Goal: Transaction & Acquisition: Download file/media

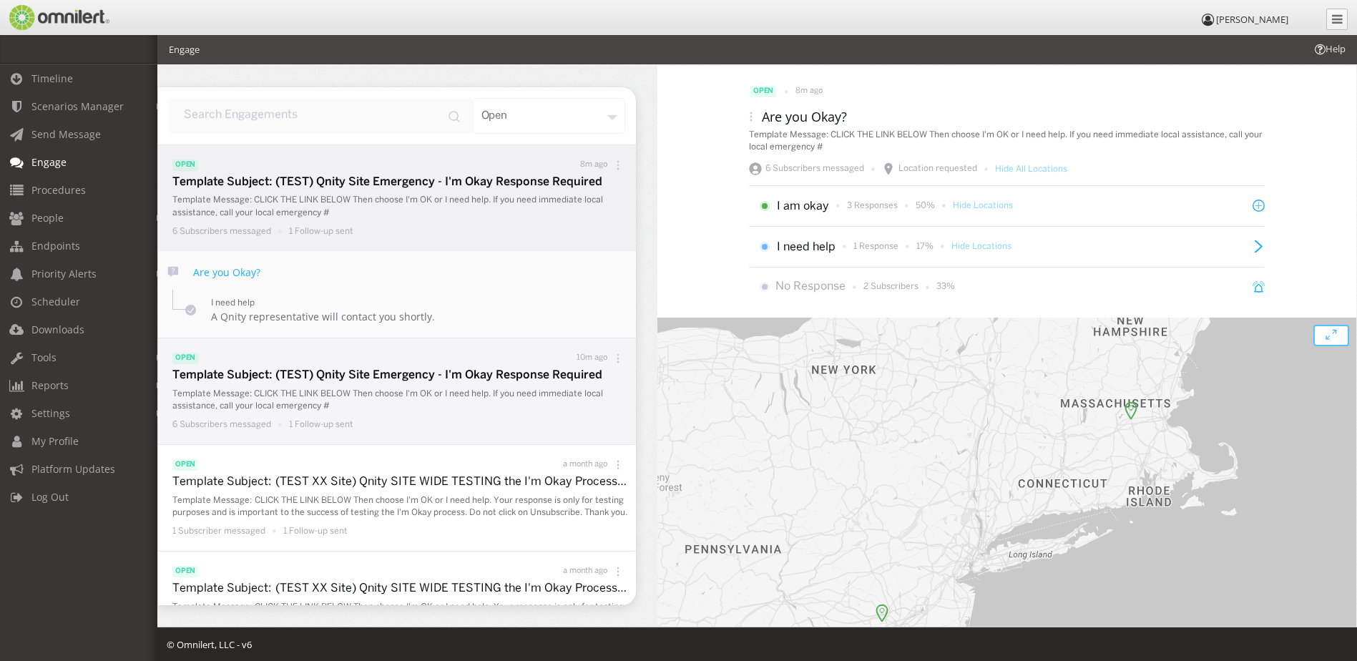
click at [460, 379] on p "Template Subject: (TEST) Qnity Site Emergency - I'm Okay Response Required" at bounding box center [400, 376] width 456 height 16
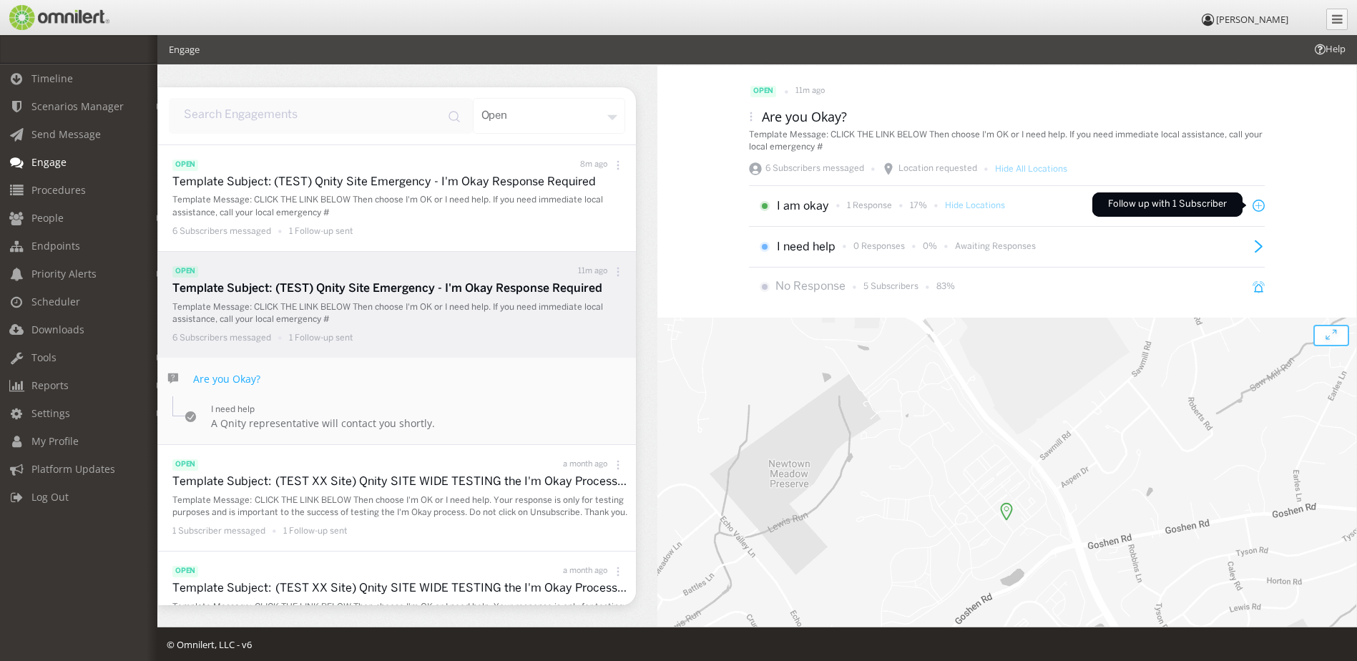
click at [1252, 205] on icon at bounding box center [1258, 206] width 12 height 12
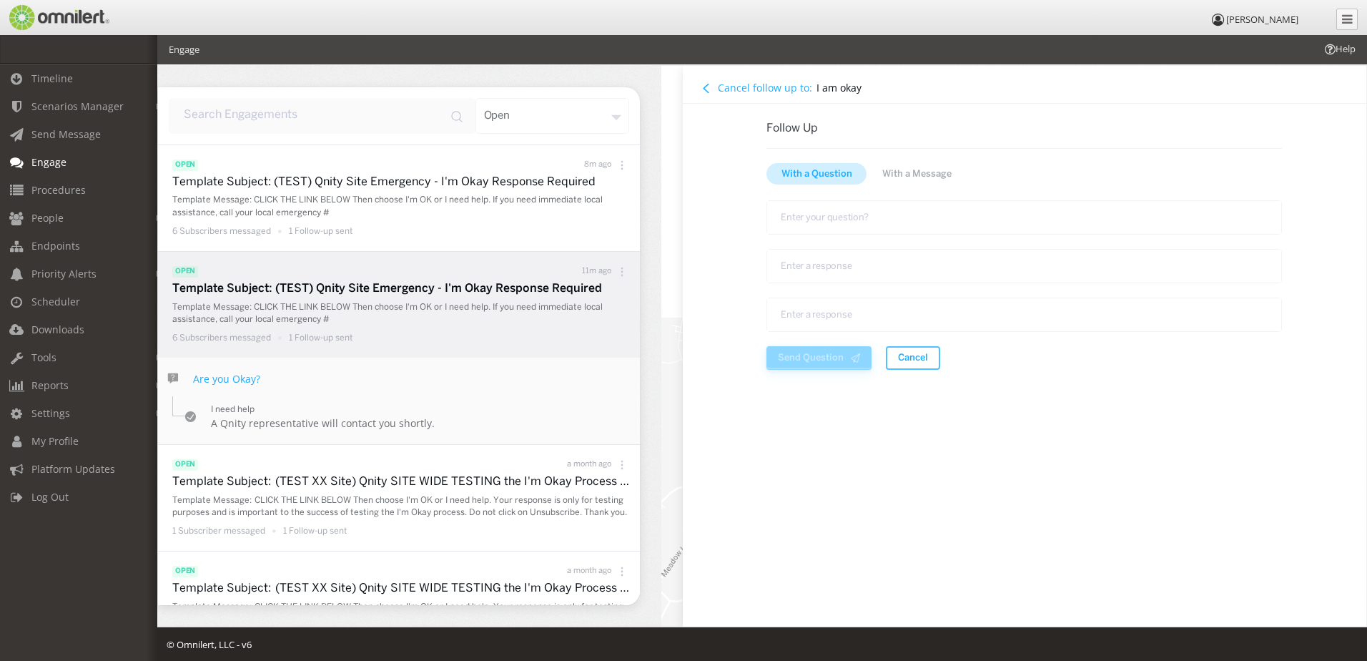
click at [712, 90] on button "Cancel follow up to:" at bounding box center [756, 88] width 119 height 16
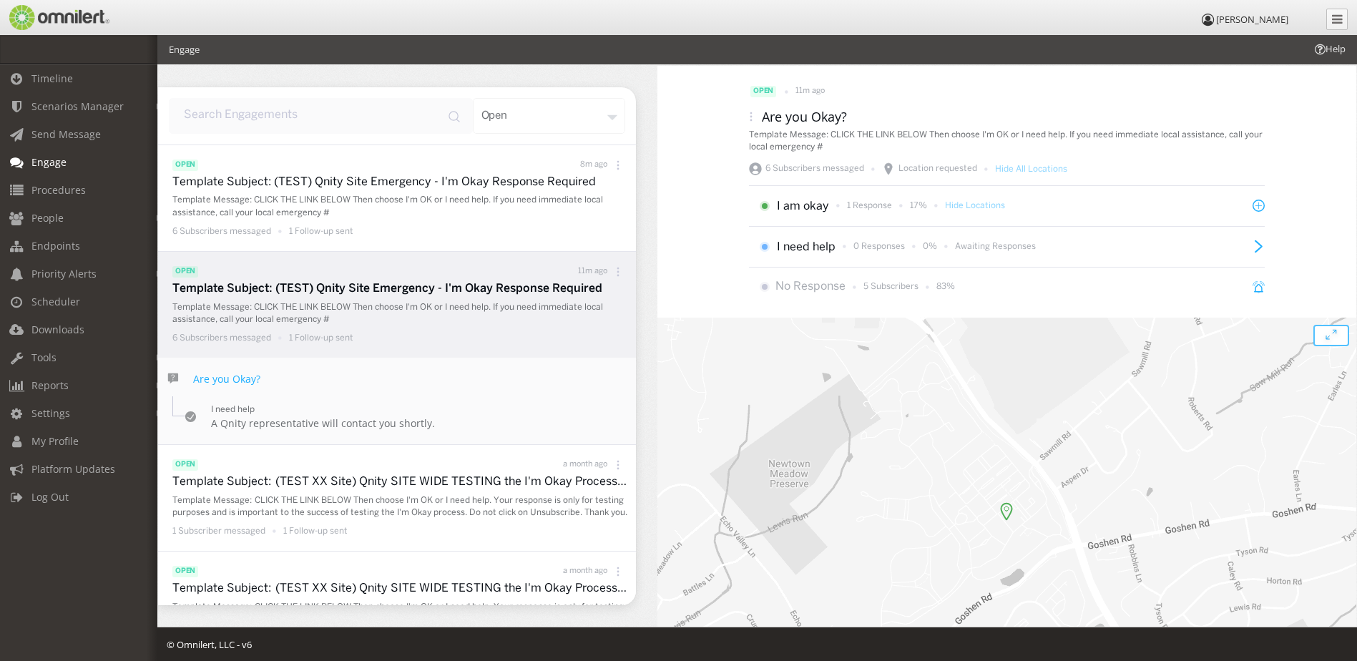
click at [805, 205] on p "I am okay" at bounding box center [803, 207] width 52 height 16
click at [748, 115] on icon at bounding box center [751, 117] width 10 height 10
click at [737, 185] on div "Response CSV" at bounding box center [755, 172] width 105 height 31
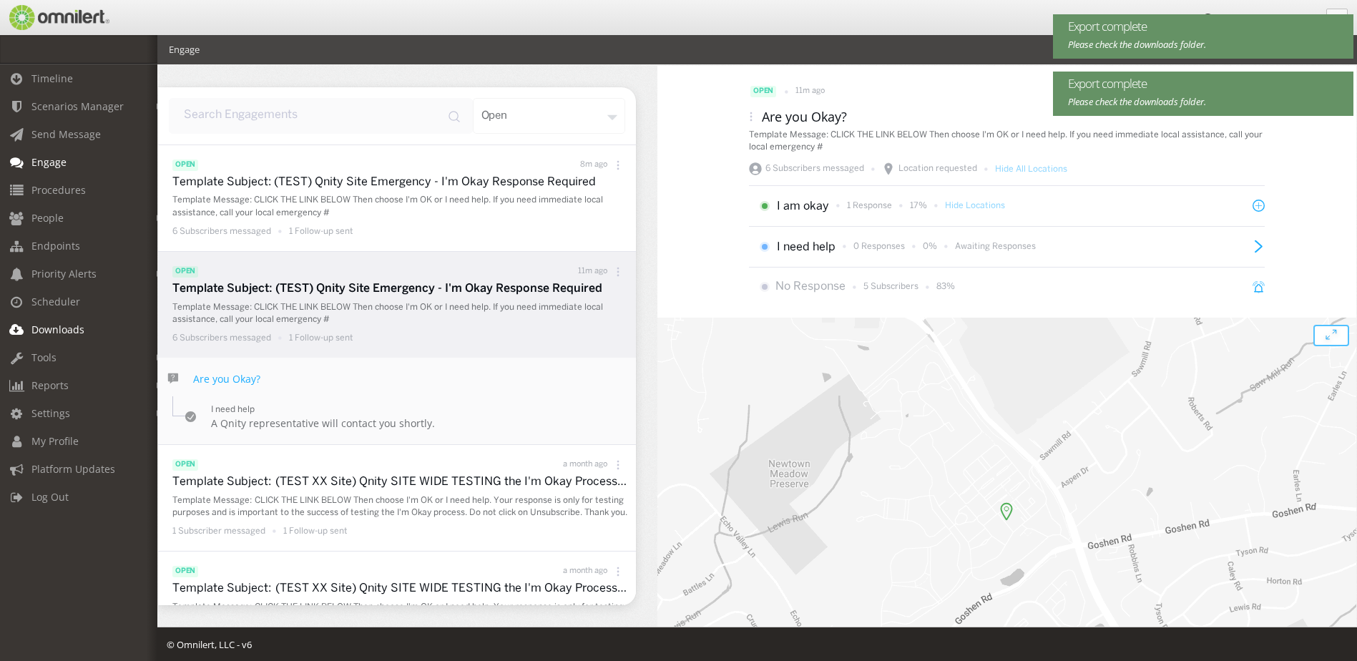
click at [81, 325] on span "Downloads" at bounding box center [57, 330] width 53 height 14
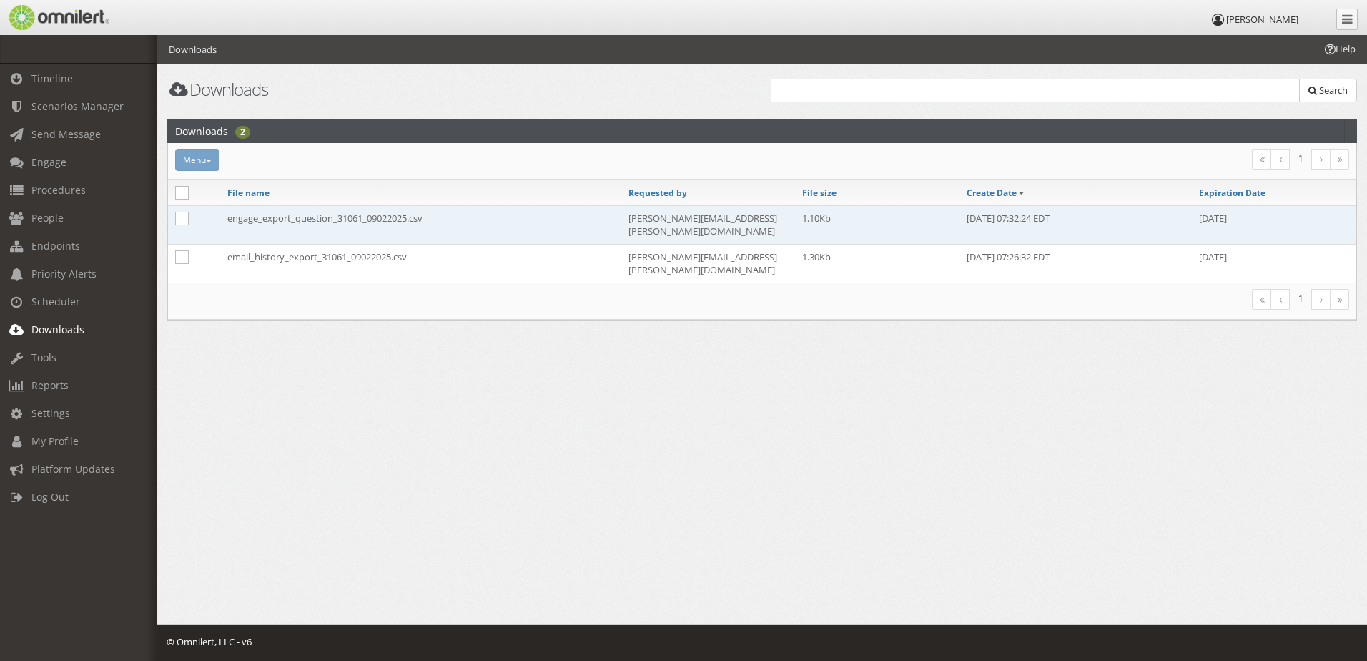
click at [350, 220] on td "engage_export_question_31061_09022025.csv" at bounding box center [420, 224] width 401 height 39
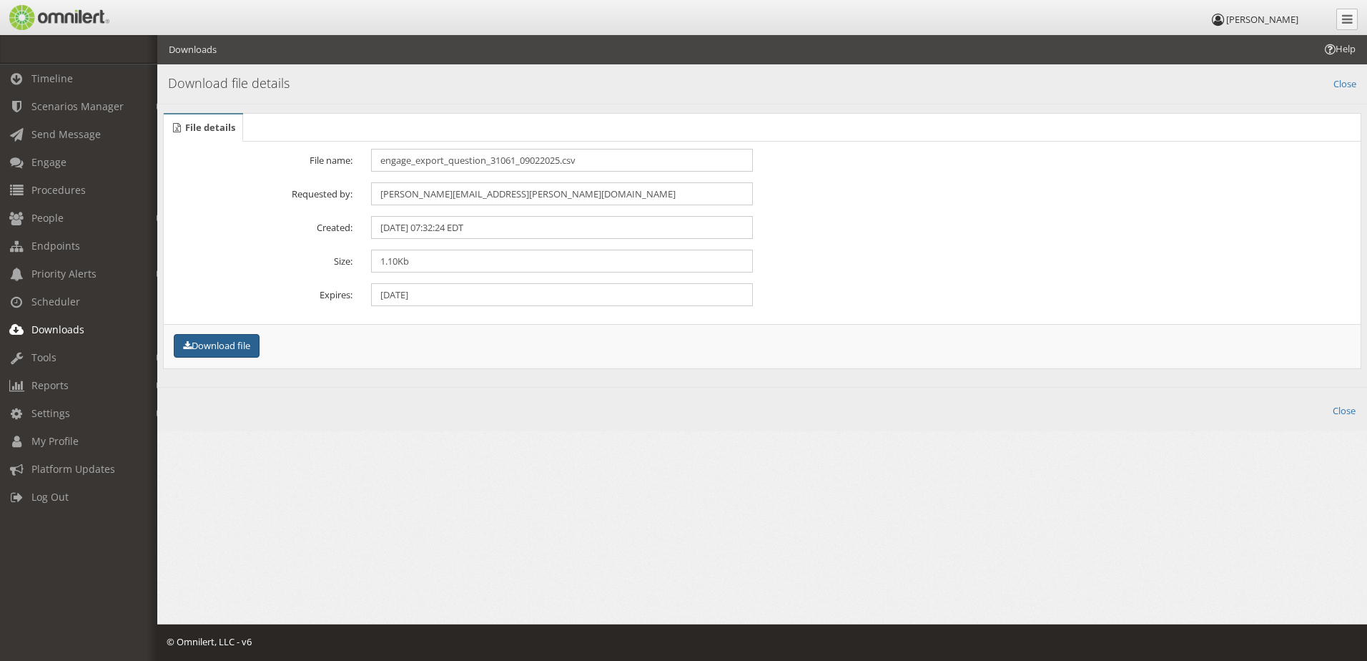
click at [246, 345] on button "Download file" at bounding box center [217, 346] width 86 height 24
click at [72, 159] on link "Engage" at bounding box center [85, 162] width 170 height 28
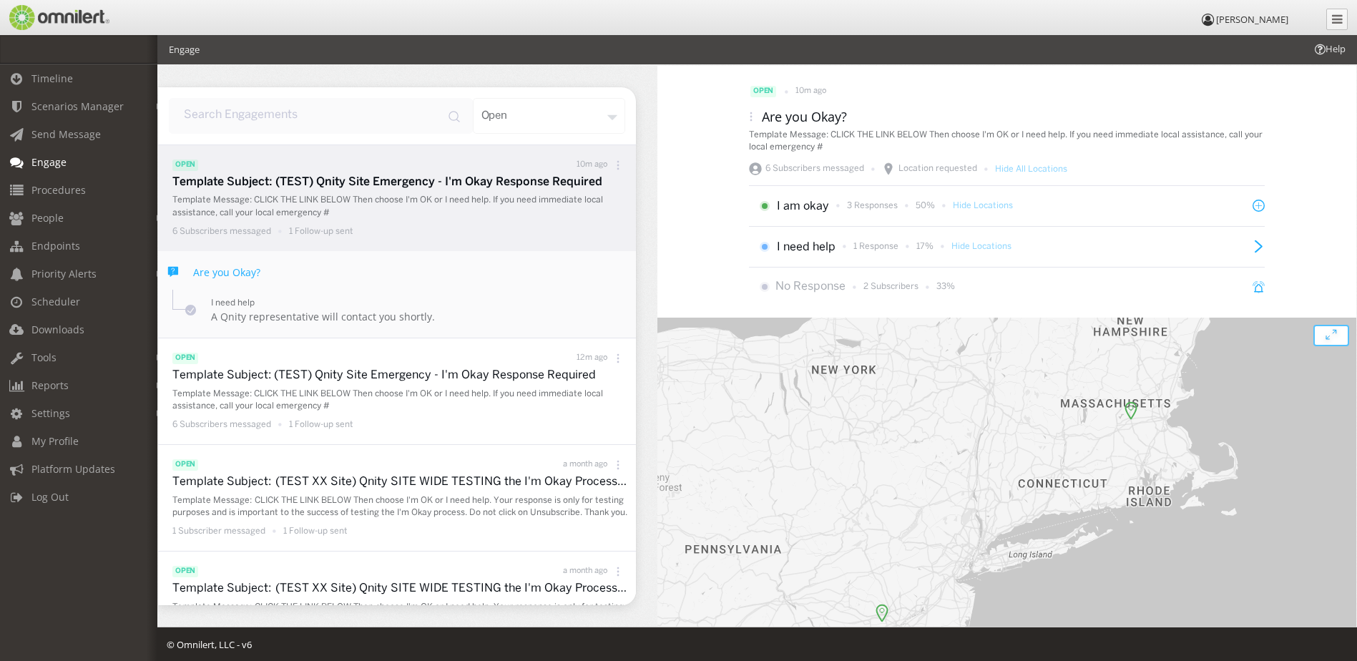
click at [750, 116] on icon at bounding box center [751, 116] width 2 height 2
click at [746, 174] on div "Response CSV" at bounding box center [755, 172] width 105 height 31
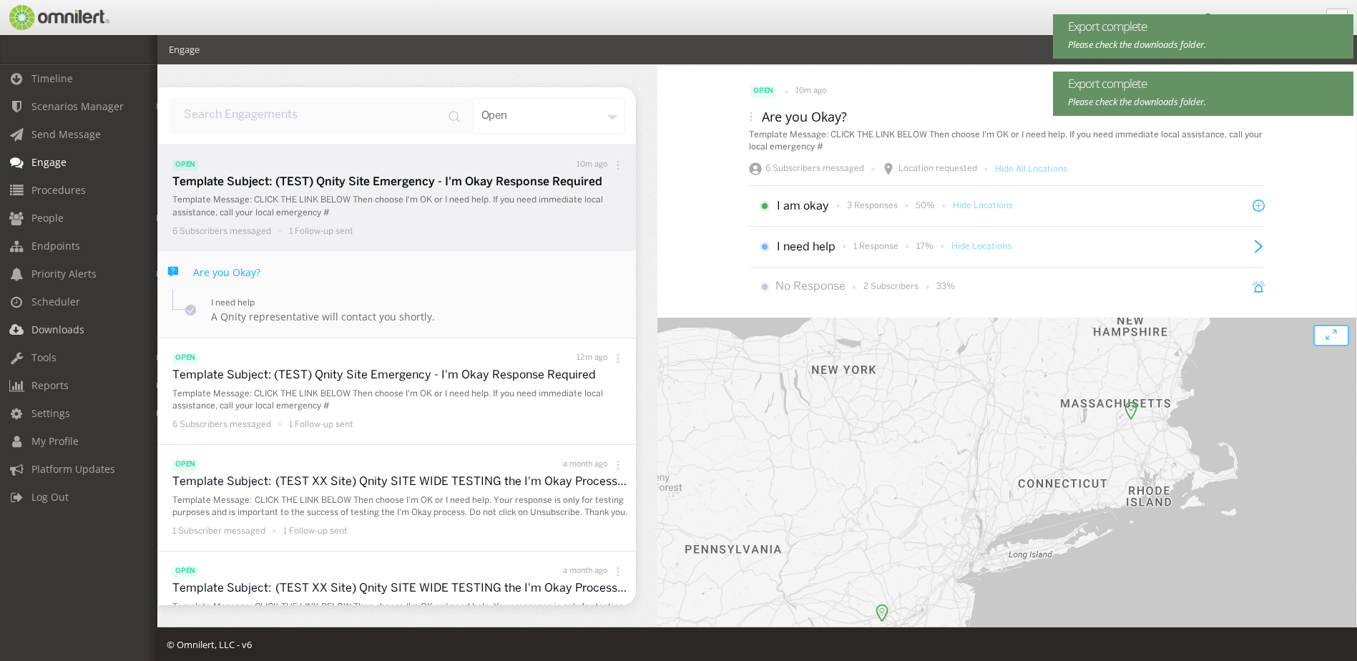
drag, startPoint x: 64, startPoint y: 334, endPoint x: 90, endPoint y: 331, distance: 26.6
click at [64, 334] on span "Downloads" at bounding box center [57, 330] width 53 height 14
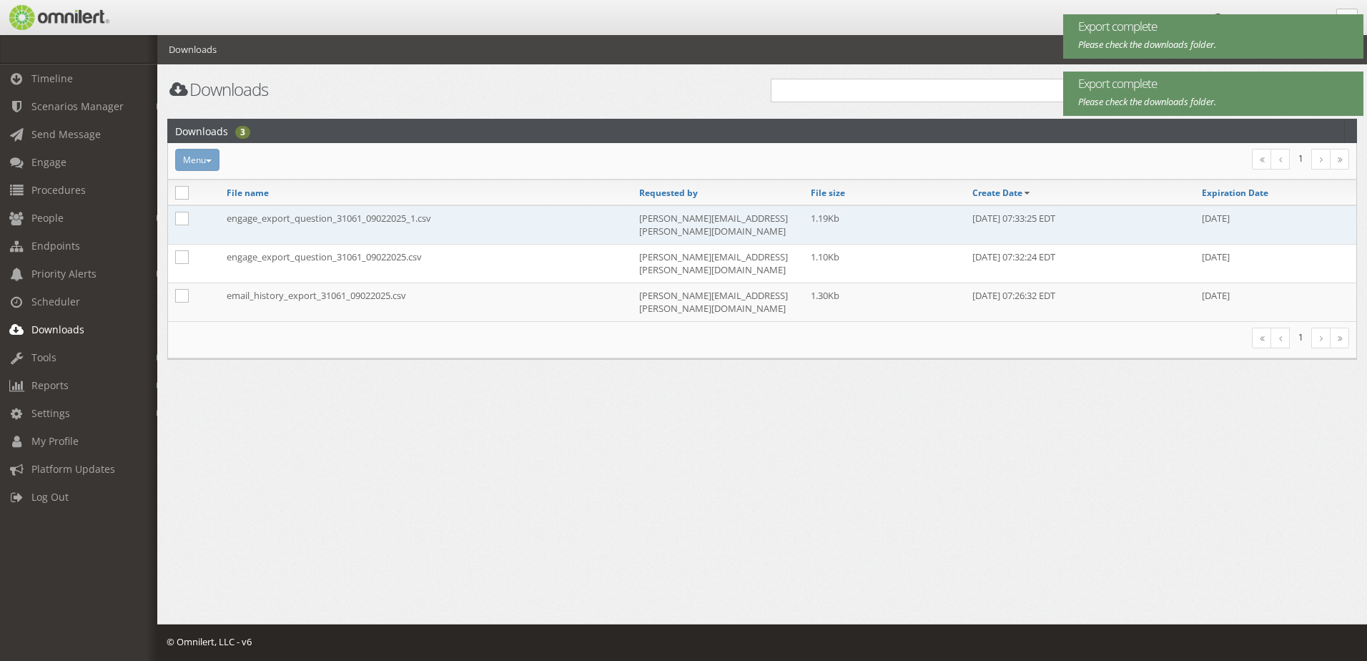
click at [412, 222] on td "engage_export_question_31061_09022025_1.csv" at bounding box center [426, 224] width 413 height 39
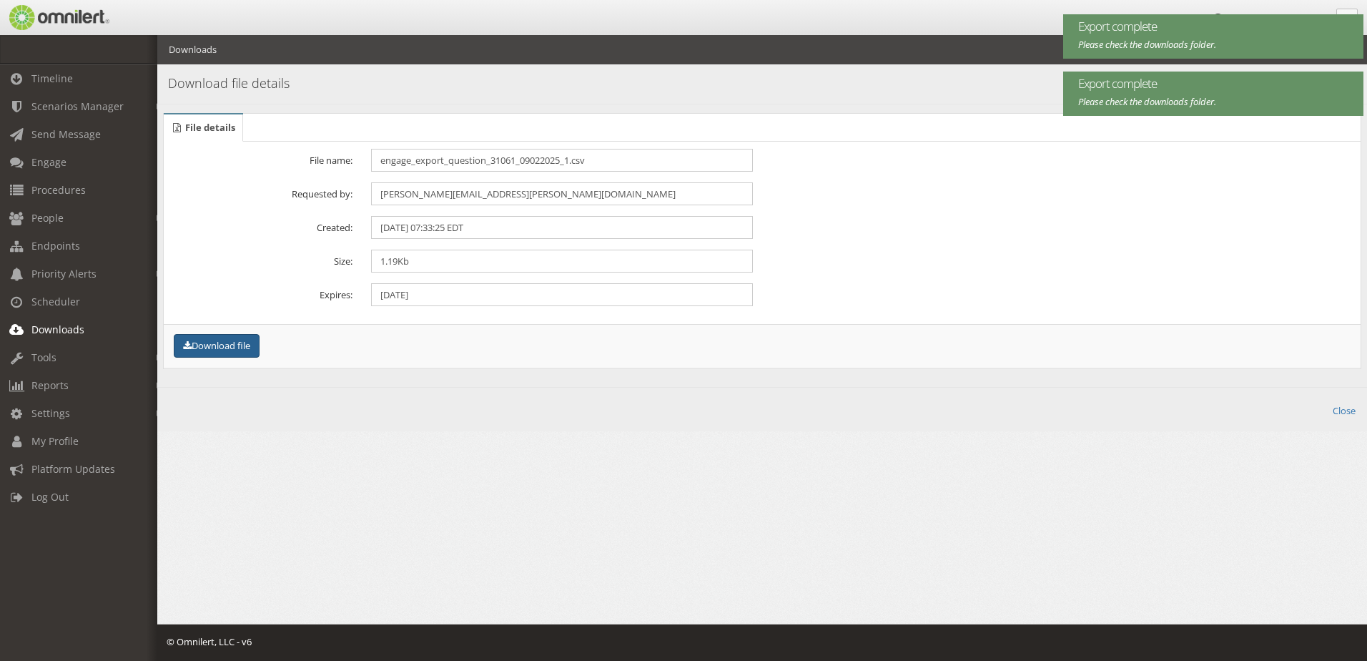
click at [232, 345] on button "Download file" at bounding box center [217, 346] width 86 height 24
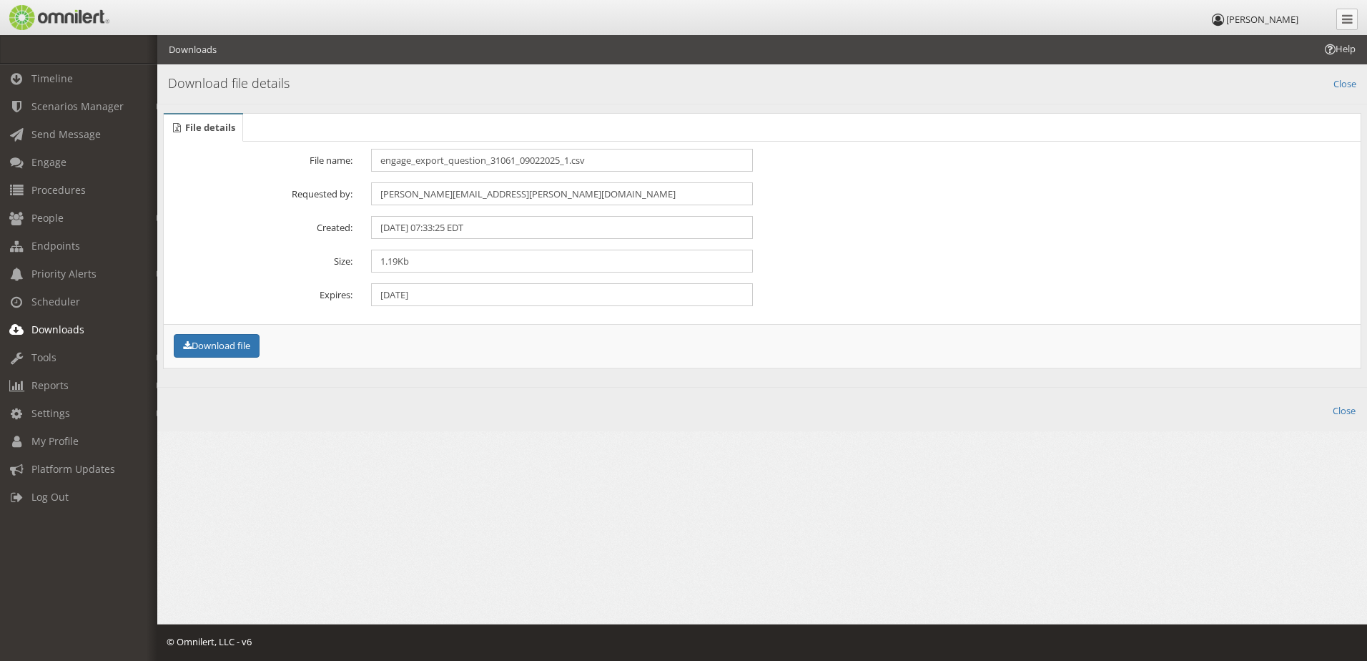
click at [367, 436] on div "Help Downloads Downloads Search Downloads 3 Menu Pin file Unpin file [GEOGRAPHI…" at bounding box center [762, 251] width 1210 height 433
click at [133, 386] on link "Reports" at bounding box center [85, 385] width 170 height 28
click at [101, 416] on link "Subscriber Status" at bounding box center [85, 416] width 170 height 24
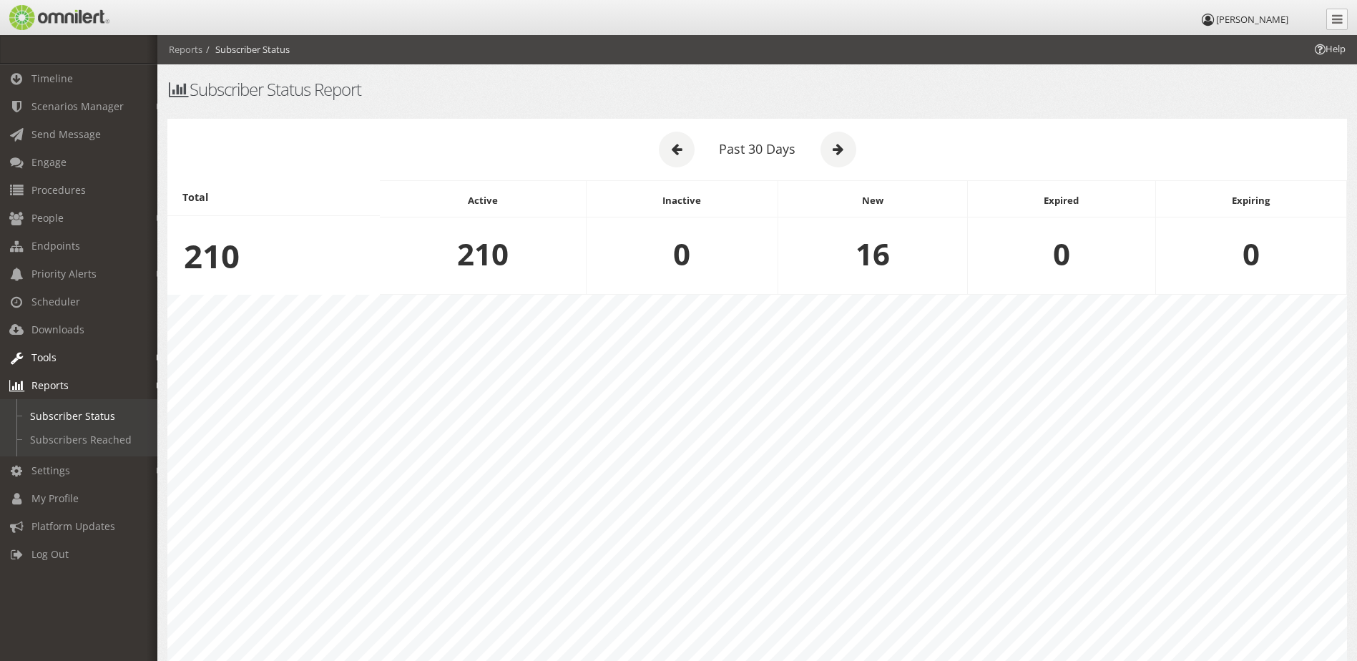
click at [98, 353] on link "Tools" at bounding box center [85, 357] width 170 height 28
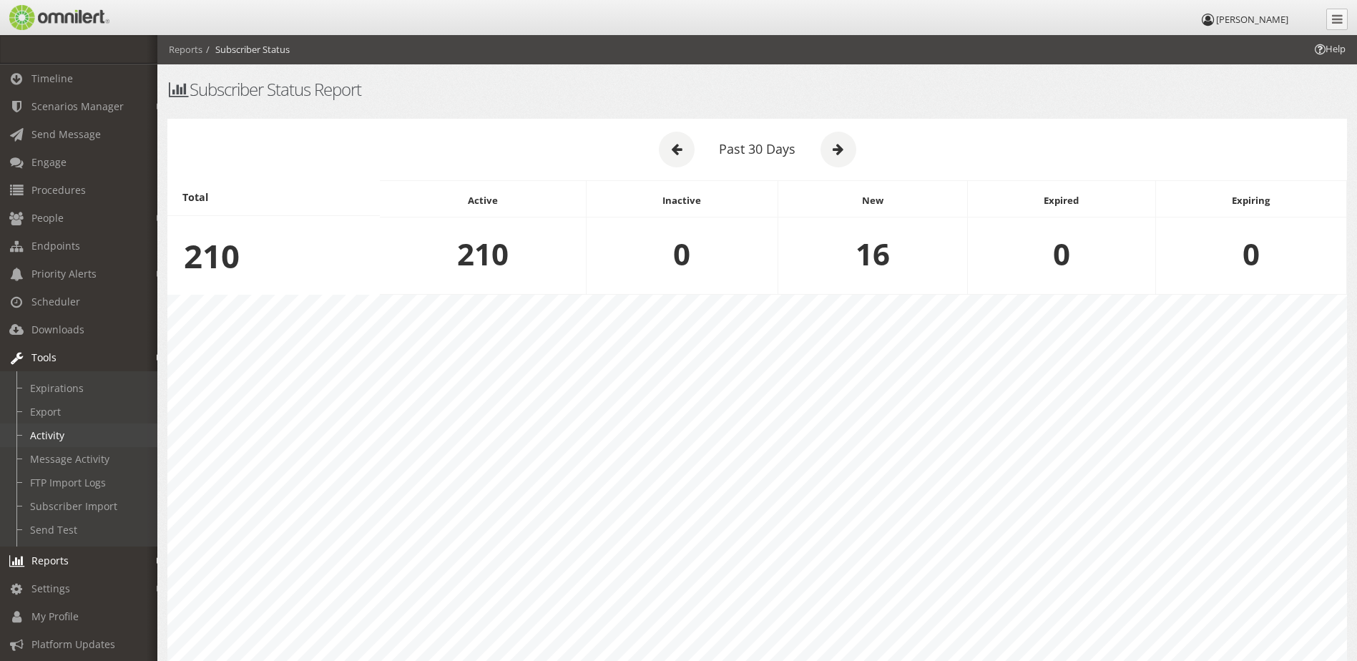
click at [50, 434] on link "Activity" at bounding box center [85, 435] width 170 height 24
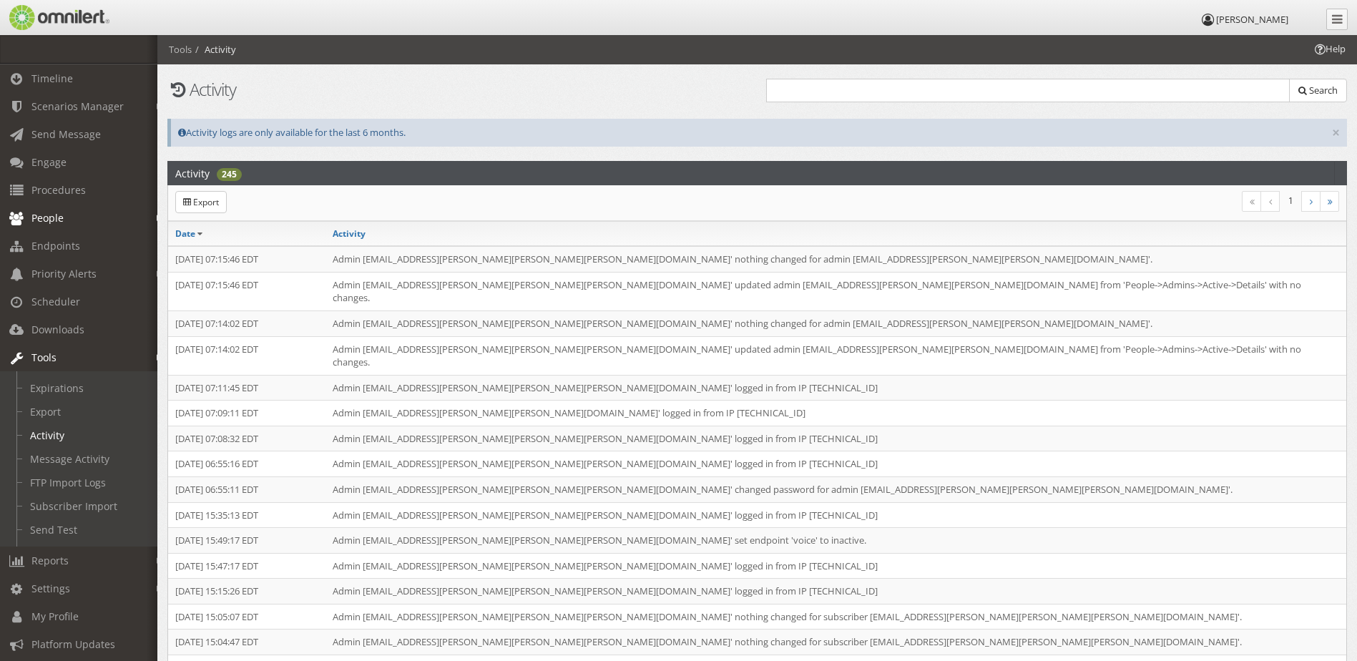
click at [116, 227] on link "People" at bounding box center [85, 218] width 170 height 28
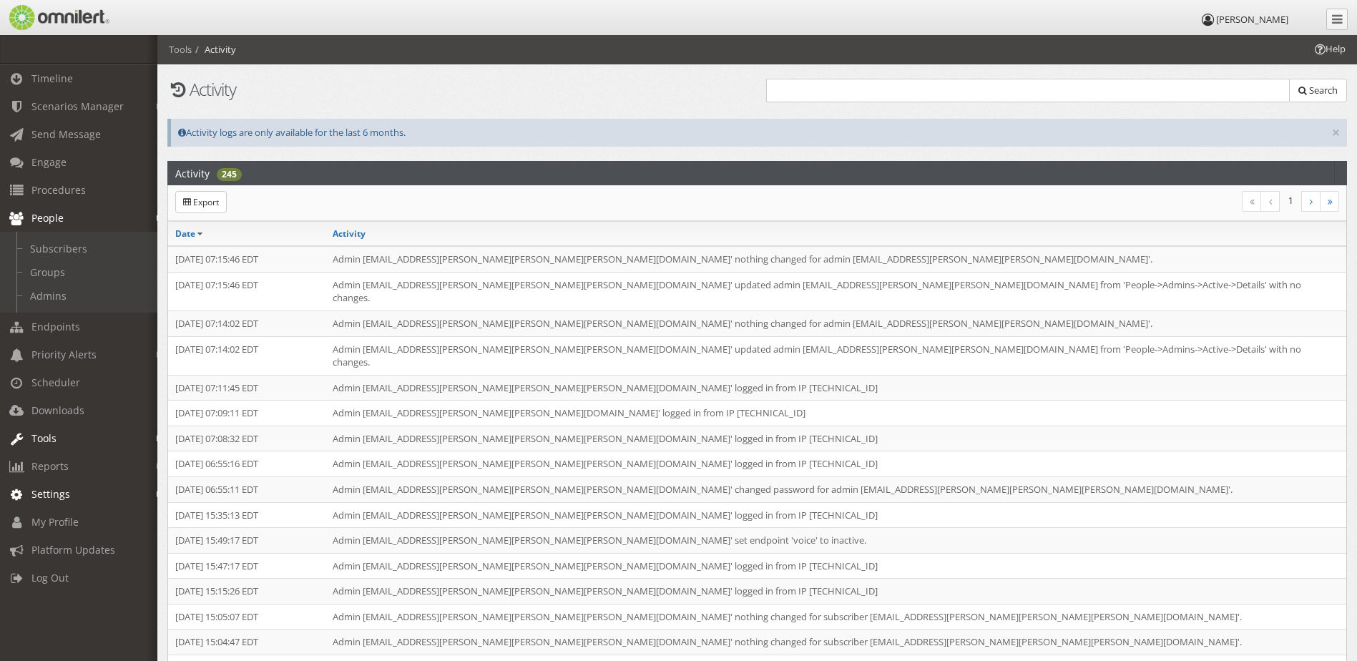
click at [157, 489] on b at bounding box center [160, 493] width 6 height 11
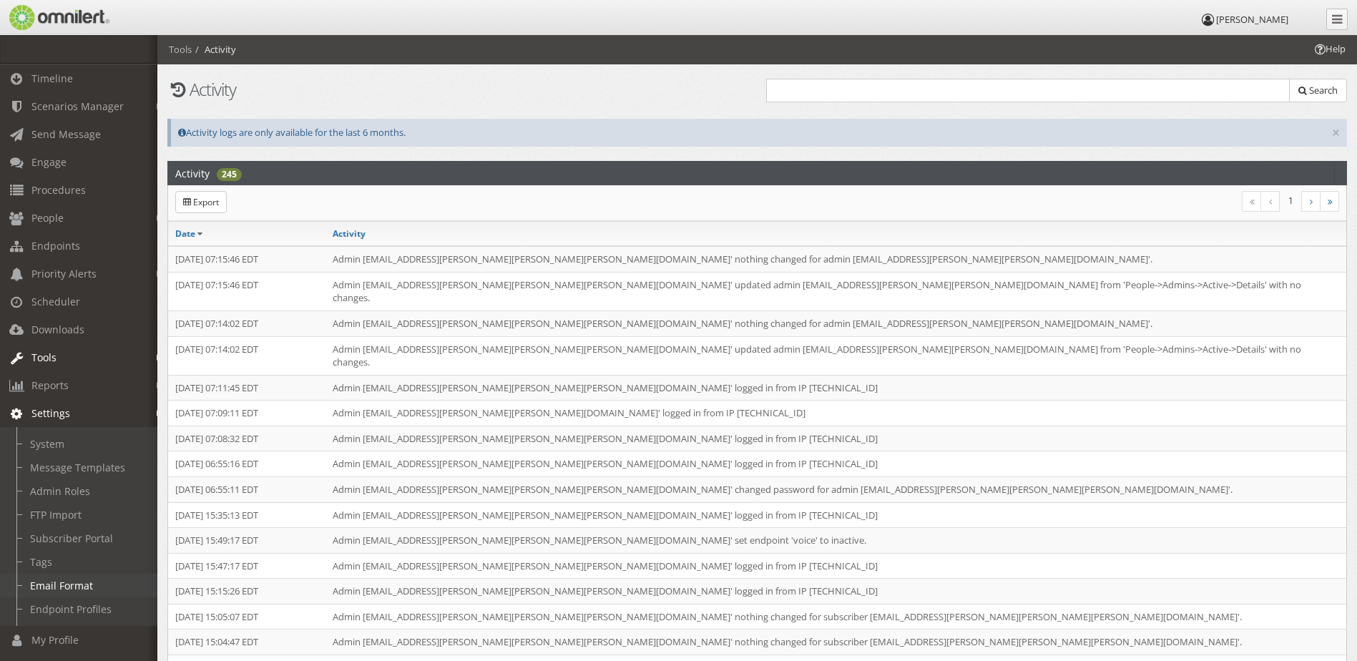
click at [108, 577] on link "Email Format" at bounding box center [85, 586] width 170 height 24
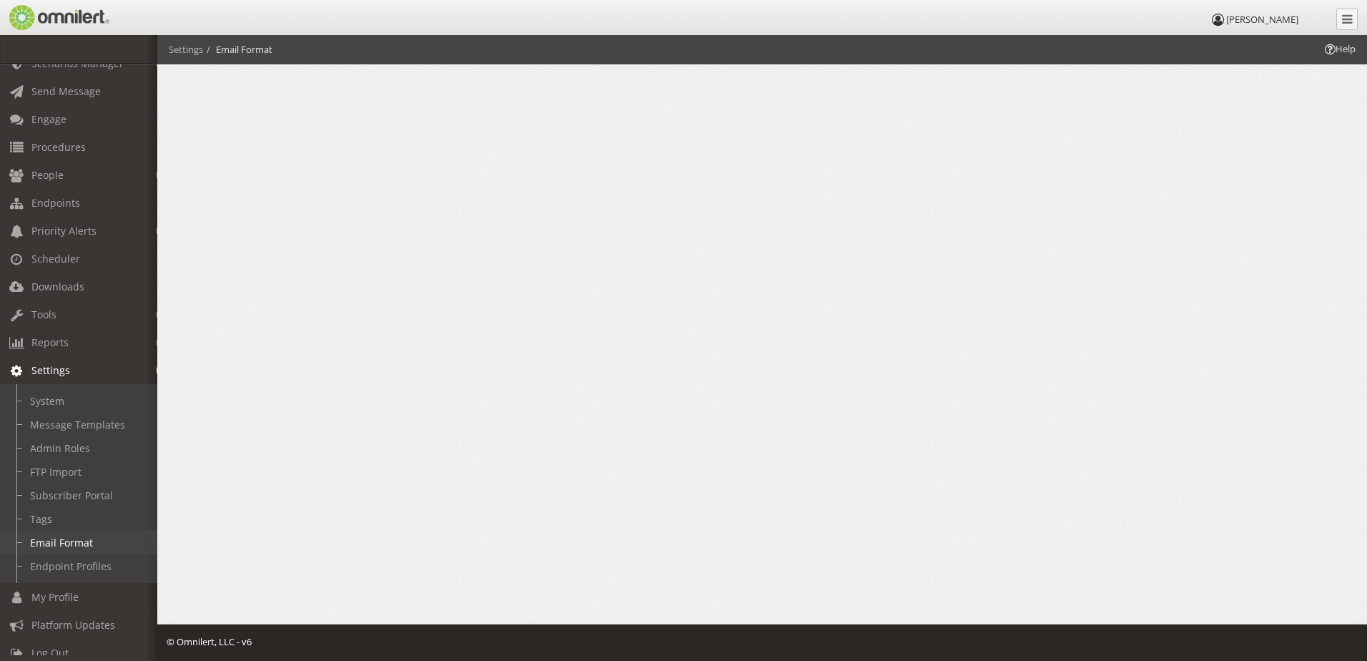
scroll to position [65, 0]
click at [82, 544] on link "Endpoint Profiles" at bounding box center [85, 555] width 170 height 24
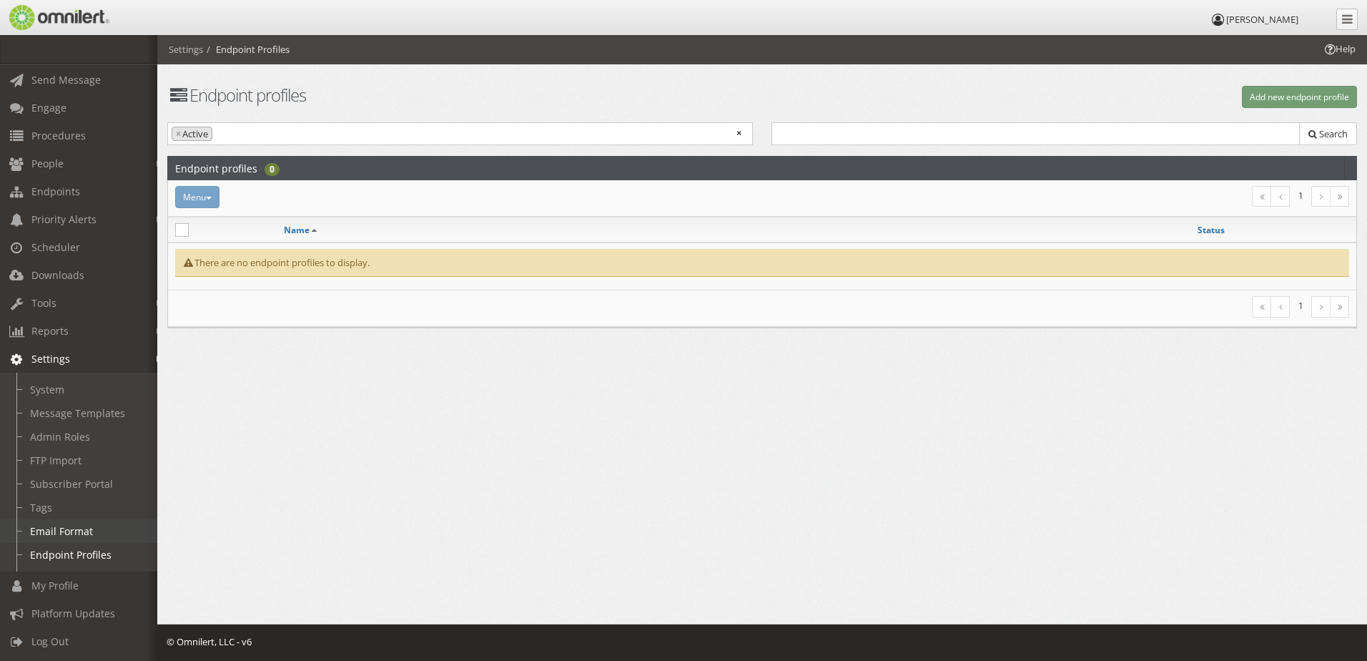
click at [89, 523] on link "Email Format" at bounding box center [85, 531] width 170 height 24
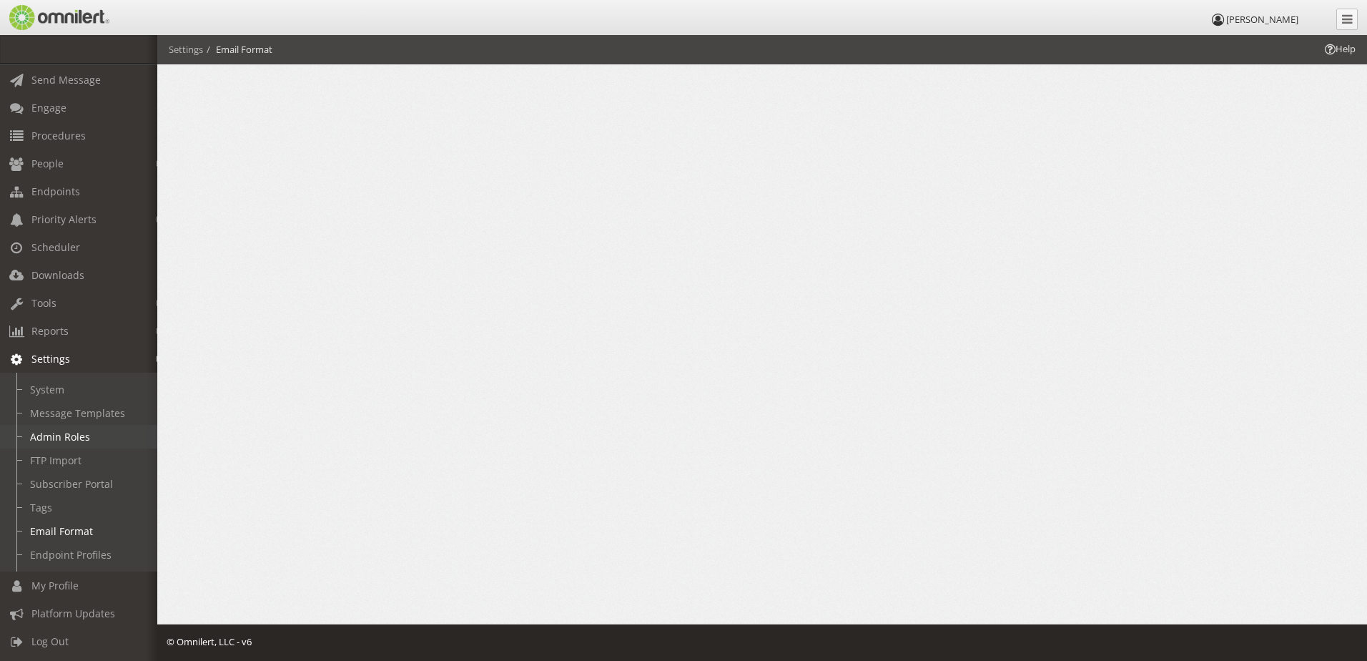
click at [87, 433] on link "Admin Roles" at bounding box center [85, 437] width 170 height 24
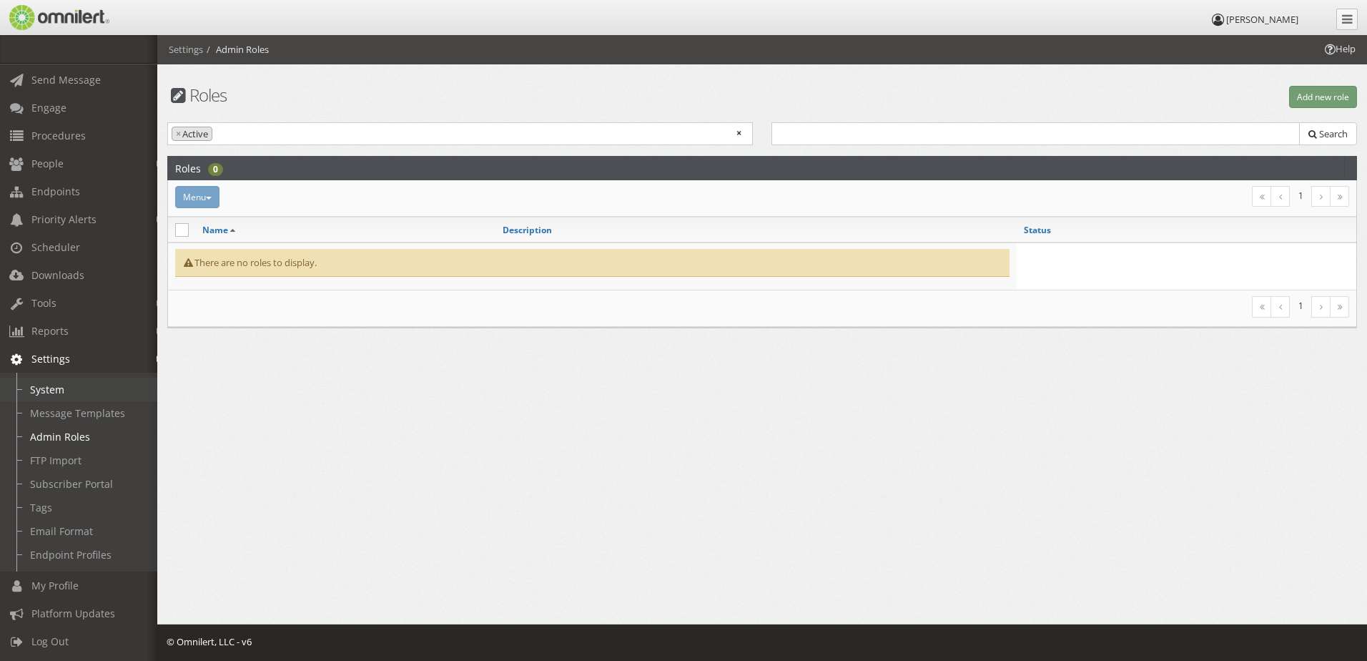
click at [77, 380] on link "System" at bounding box center [85, 390] width 170 height 24
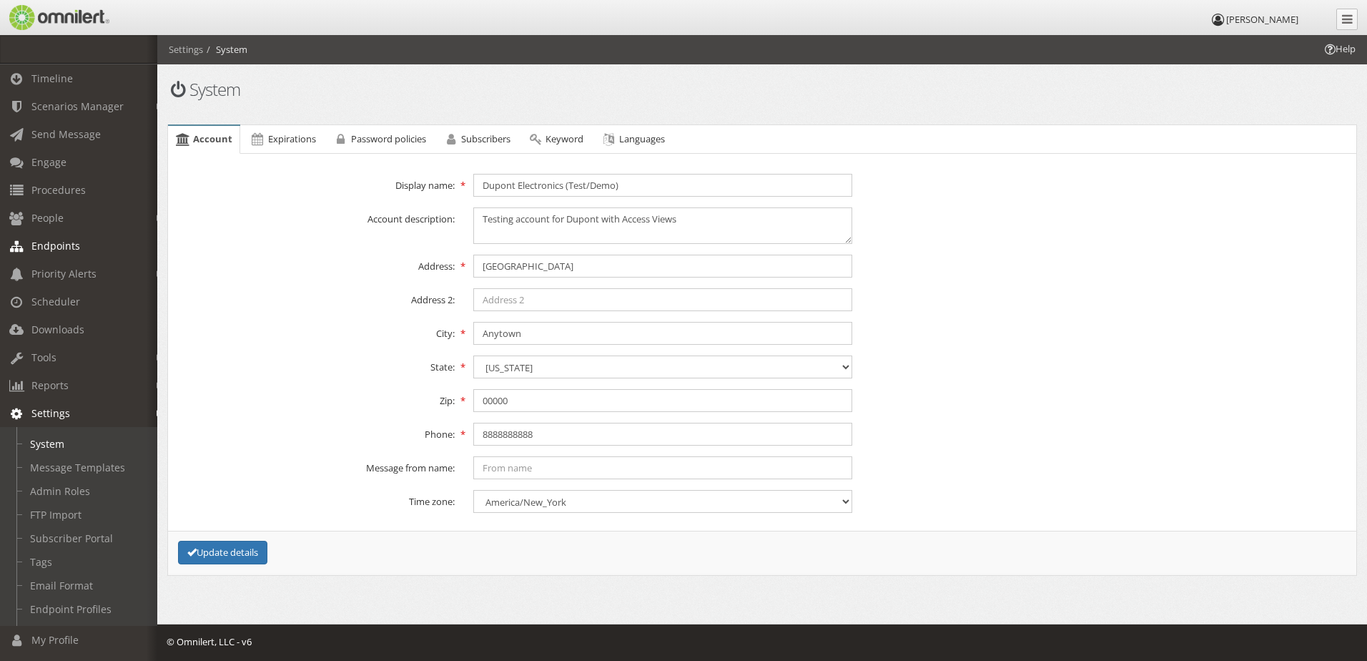
click at [119, 240] on link "Endpoints" at bounding box center [85, 246] width 170 height 28
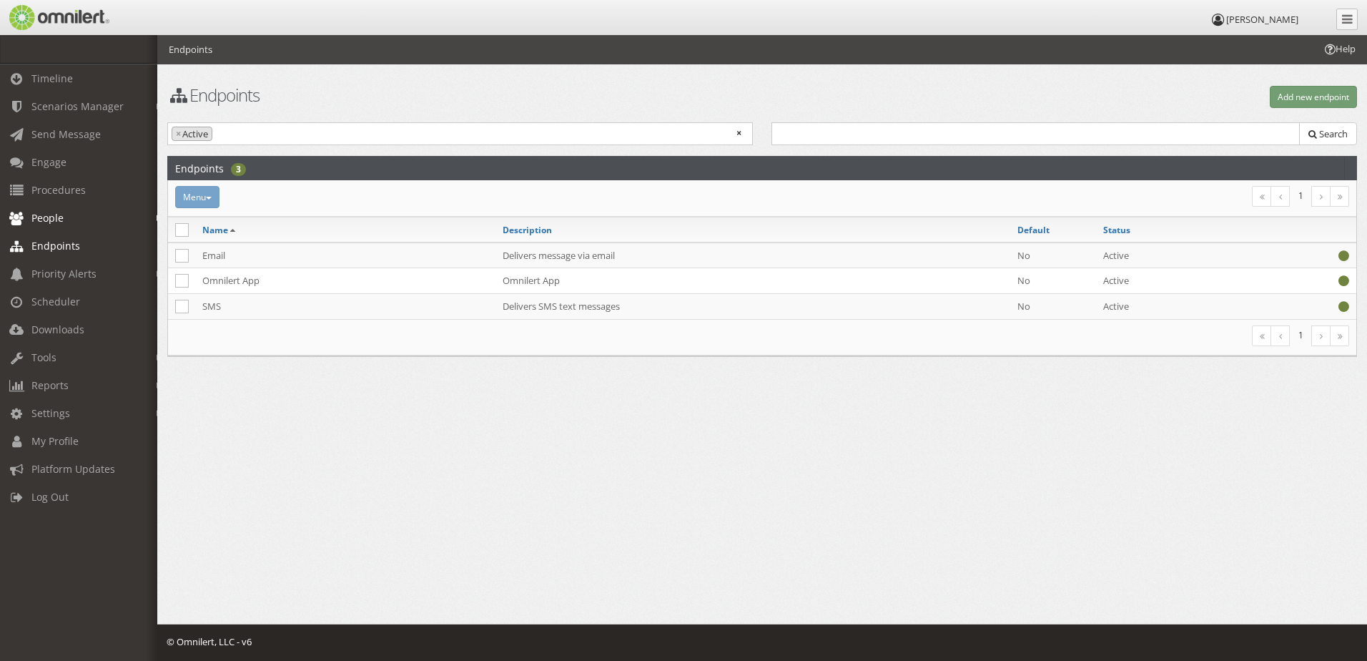
click at [119, 217] on link "People" at bounding box center [85, 218] width 170 height 28
click at [62, 157] on span "Engage" at bounding box center [48, 162] width 35 height 14
